Goal: Information Seeking & Learning: Find specific fact

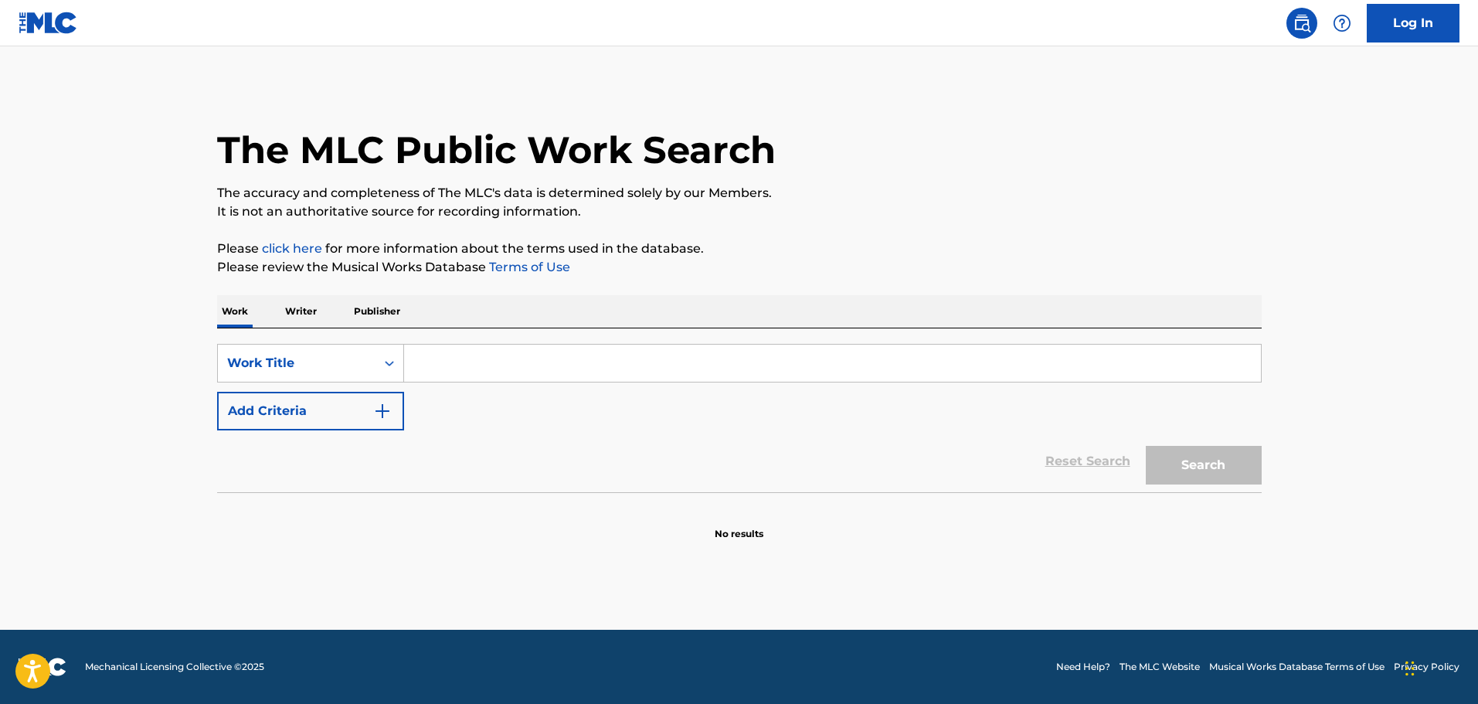
click at [535, 364] on input "Search Form" at bounding box center [832, 363] width 857 height 37
type input "BITCHES"
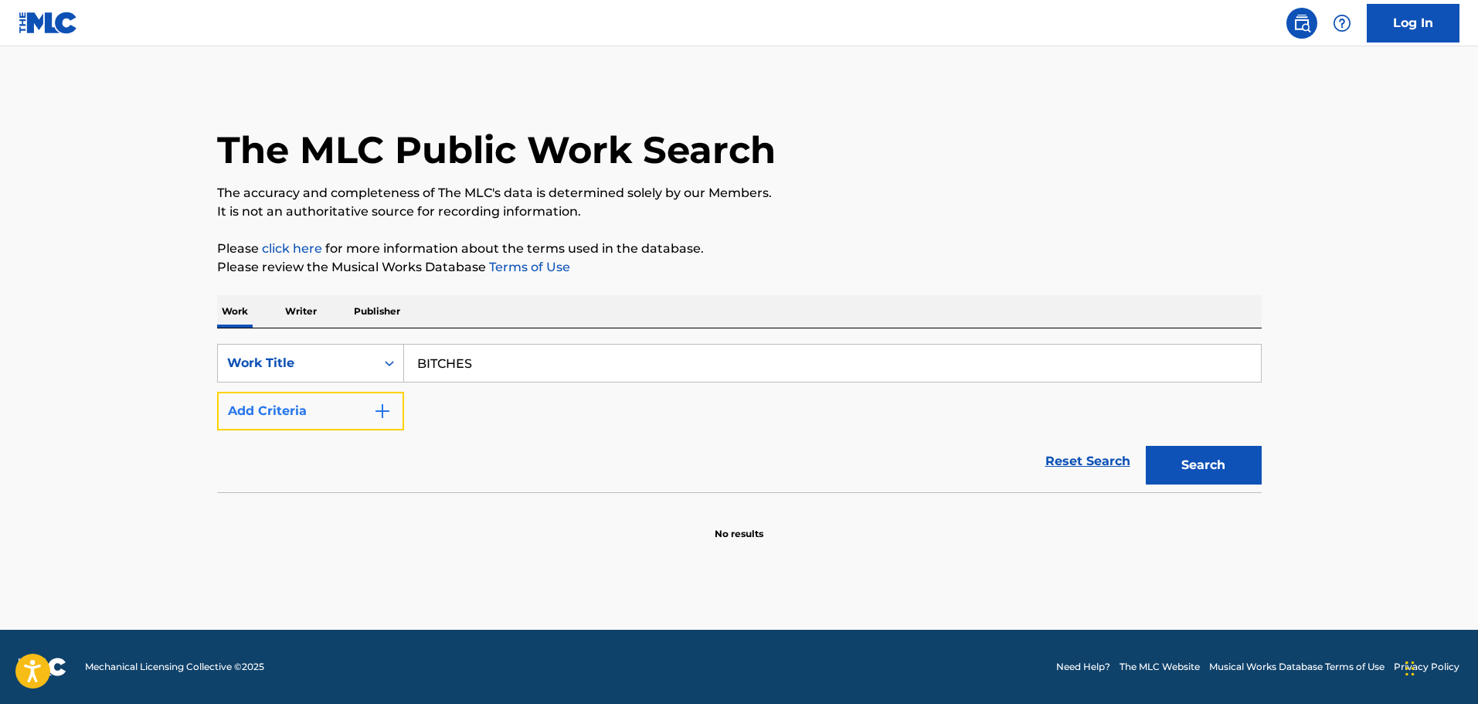
click at [325, 412] on button "Add Criteria" at bounding box center [310, 411] width 187 height 39
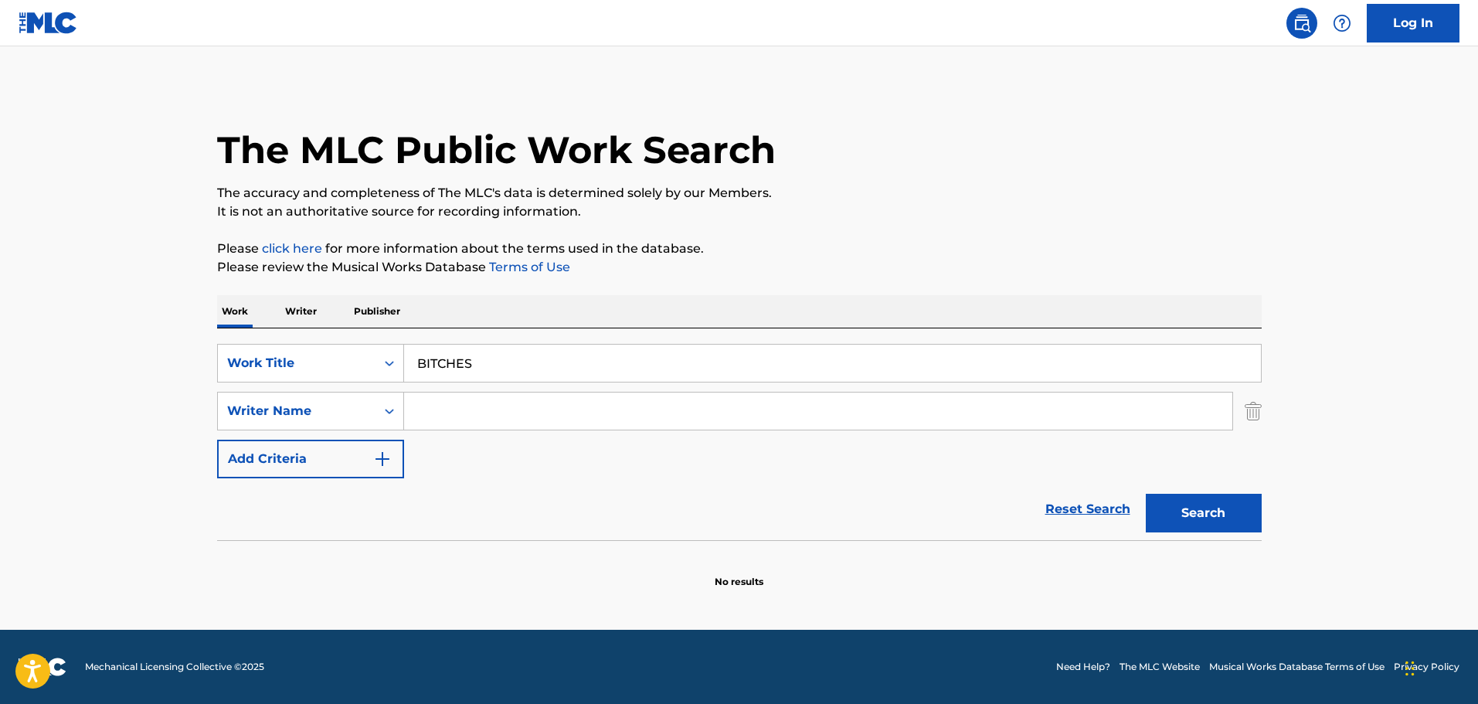
click at [457, 405] on input "Search Form" at bounding box center [818, 410] width 828 height 37
type input "[PERSON_NAME]"
click at [1146, 494] on button "Search" at bounding box center [1204, 513] width 116 height 39
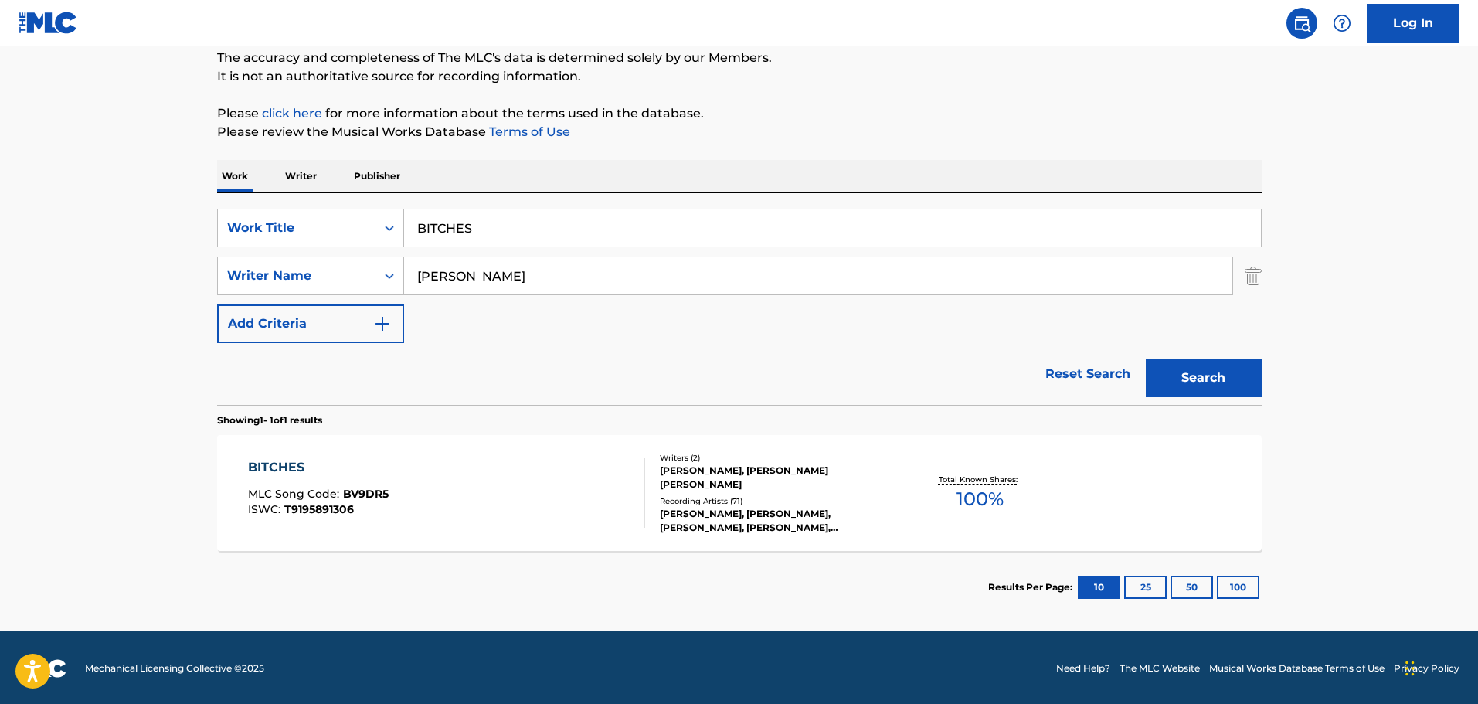
scroll to position [137, 0]
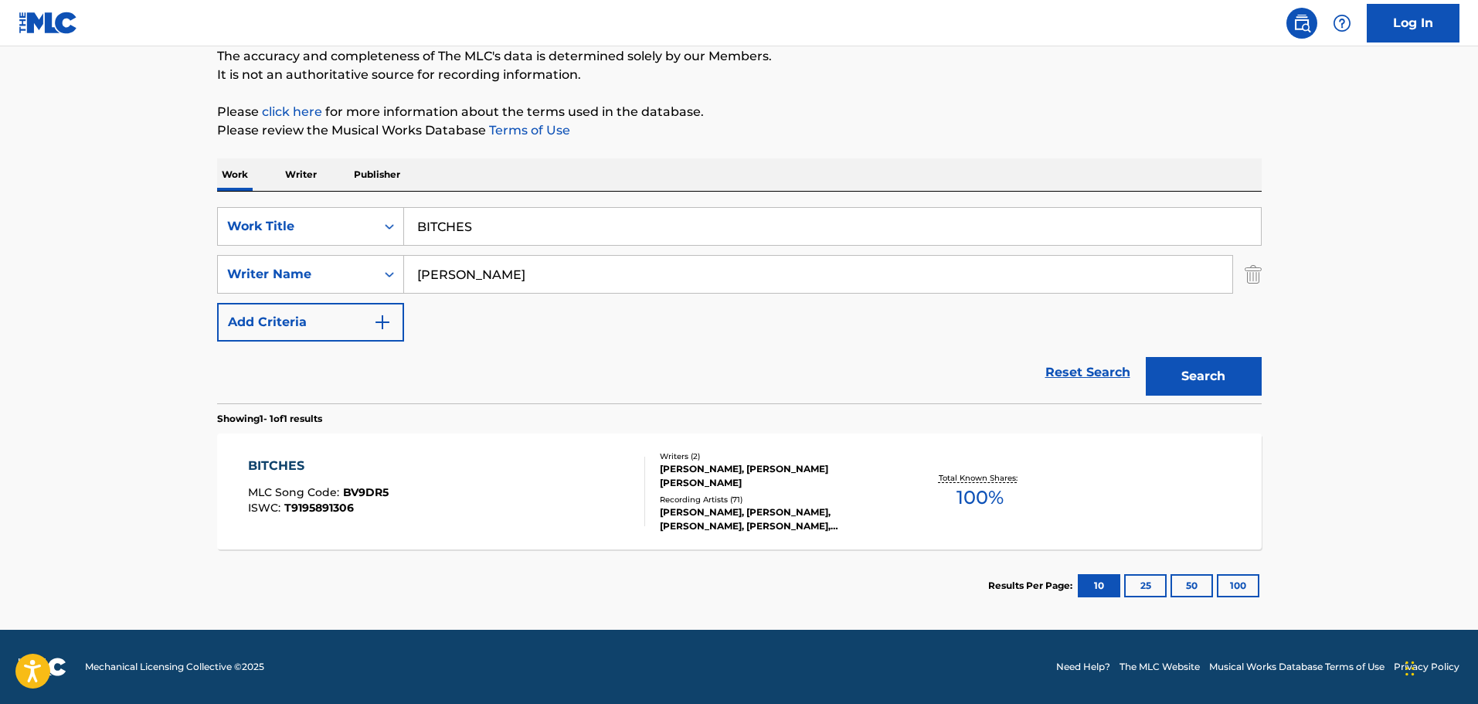
click at [521, 482] on div "BITCHES MLC Song Code : BV9DR5 ISWC : T9195891306" at bounding box center [446, 492] width 397 height 70
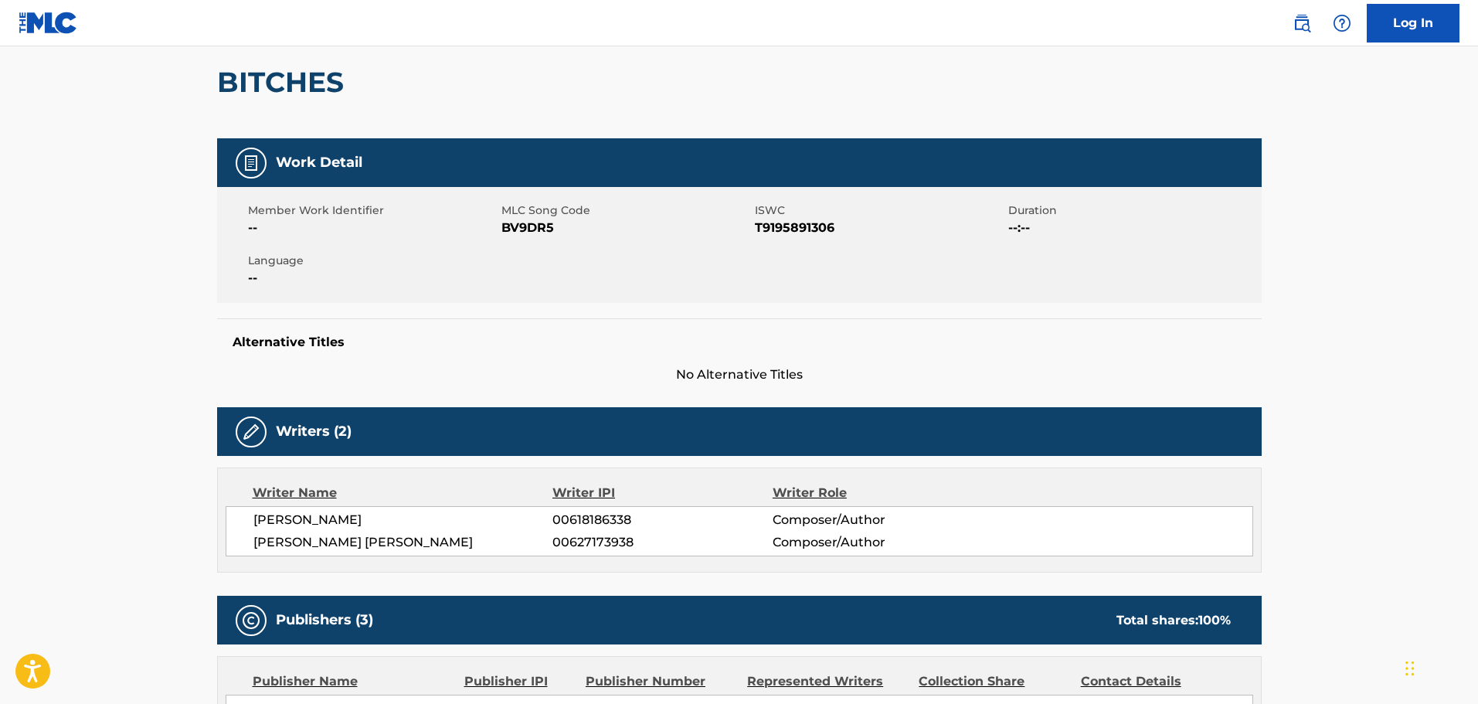
scroll to position [386, 0]
